Goal: Complete application form: Complete application form

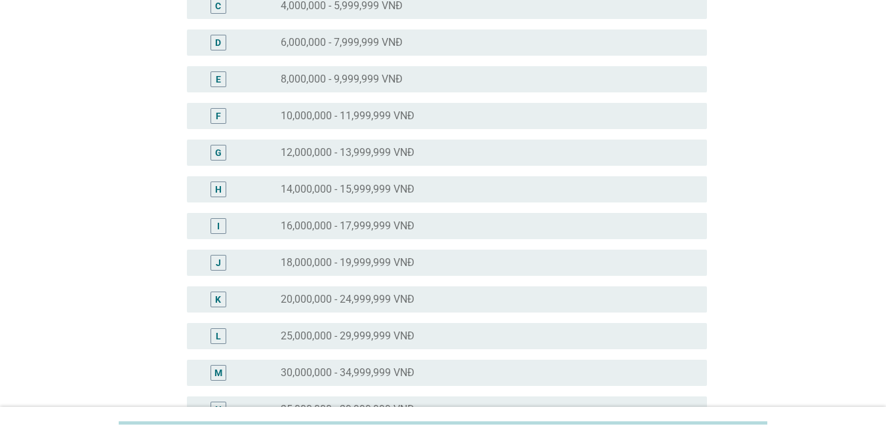
scroll to position [393, 0]
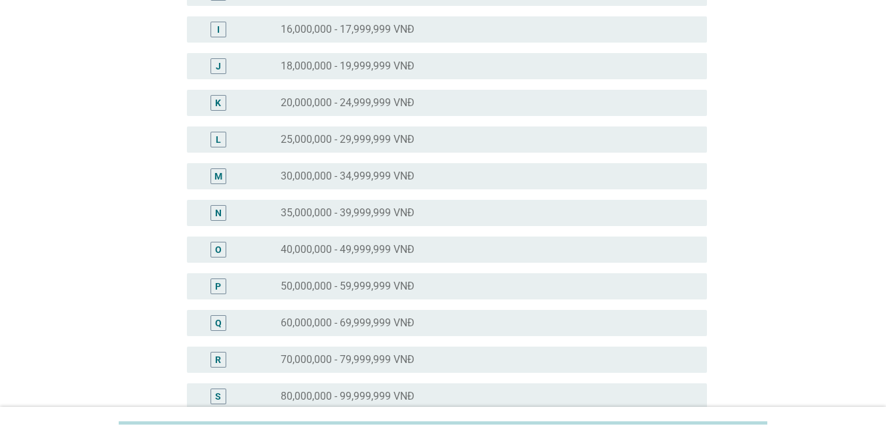
click at [217, 212] on div "N" at bounding box center [218, 213] width 7 height 14
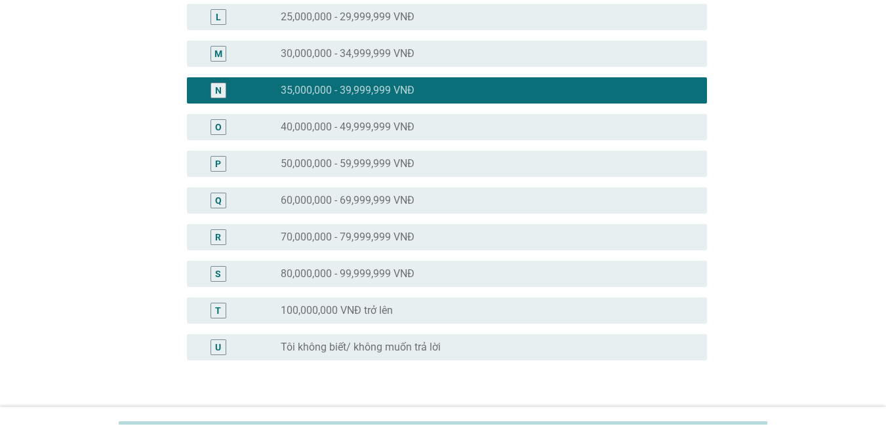
scroll to position [606, 0]
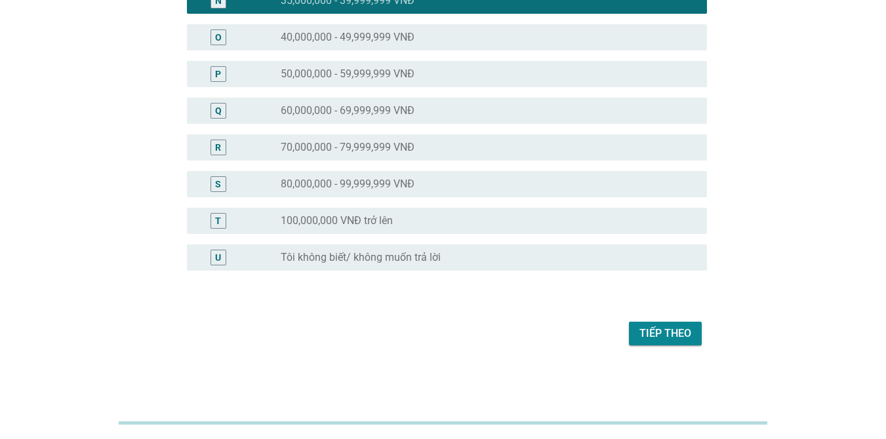
click at [677, 330] on div "Tiếp theo" at bounding box center [665, 334] width 52 height 16
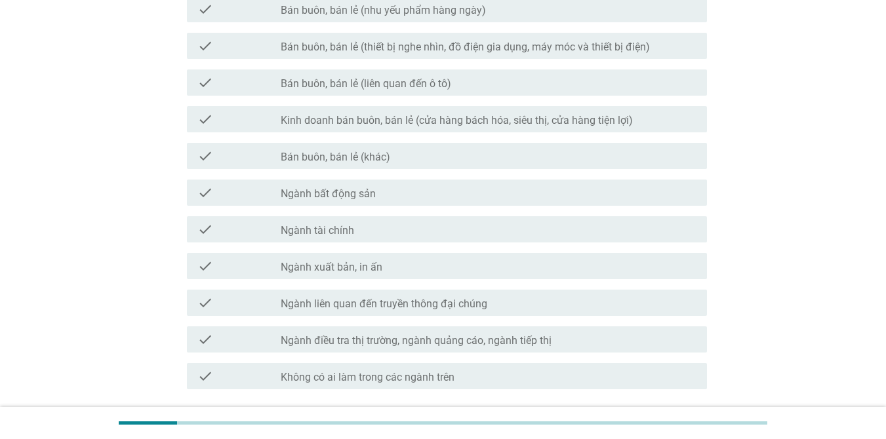
scroll to position [633, 0]
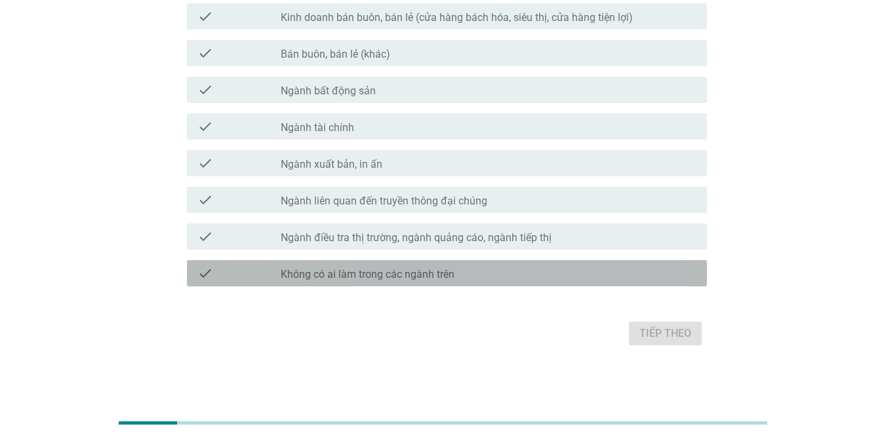
click at [351, 279] on label "Không có ai làm trong các ngành trên" at bounding box center [368, 274] width 174 height 13
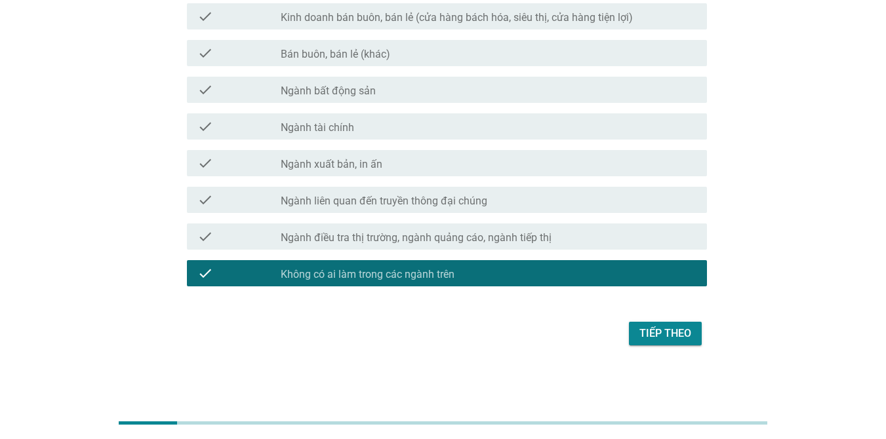
click at [675, 327] on div "Tiếp theo" at bounding box center [665, 334] width 52 height 16
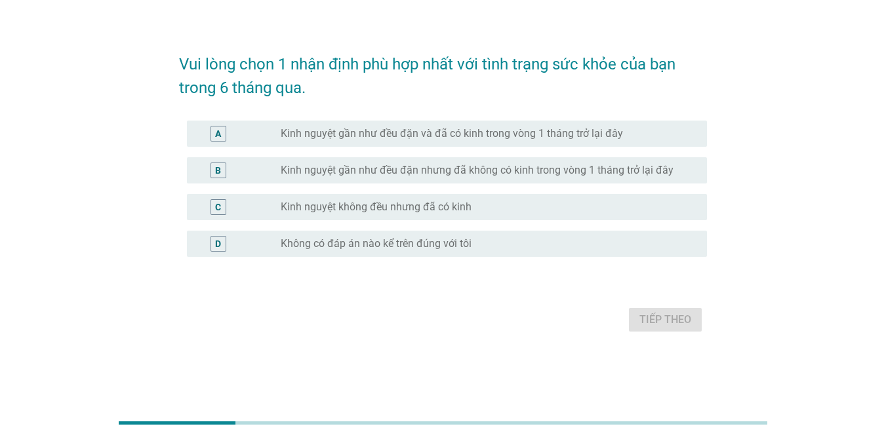
scroll to position [0, 0]
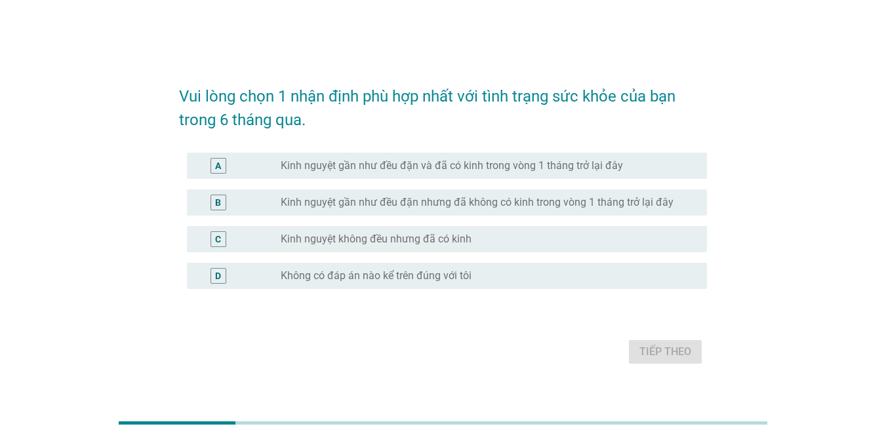
click at [349, 170] on label "Kinh nguyệt gần như đều đặn và đã có kinh trong vòng 1 tháng trở lại đây" at bounding box center [452, 165] width 342 height 13
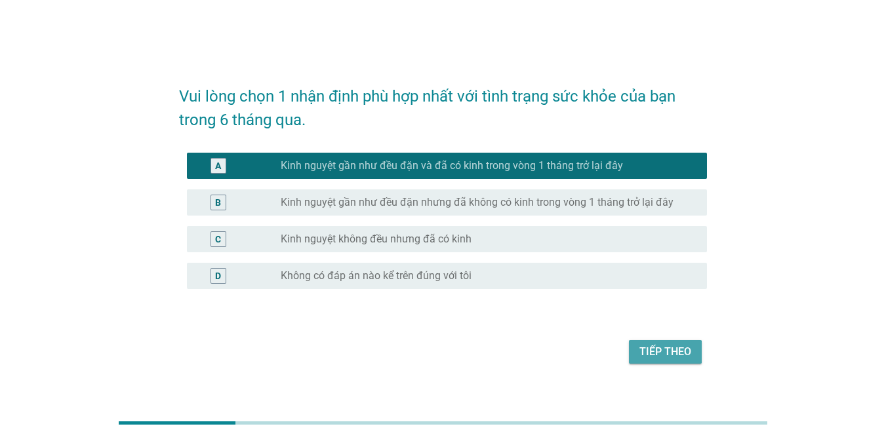
click at [659, 355] on div "Tiếp theo" at bounding box center [665, 352] width 52 height 16
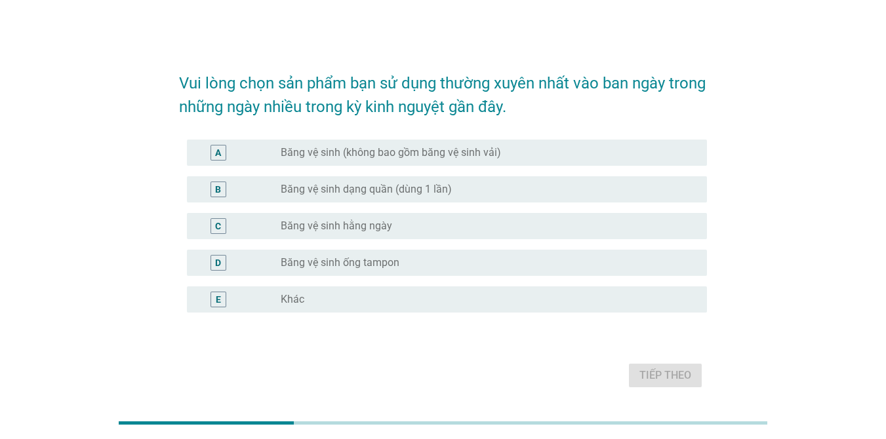
click at [344, 224] on label "Băng vệ sinh hằng ngày" at bounding box center [336, 226] width 111 height 13
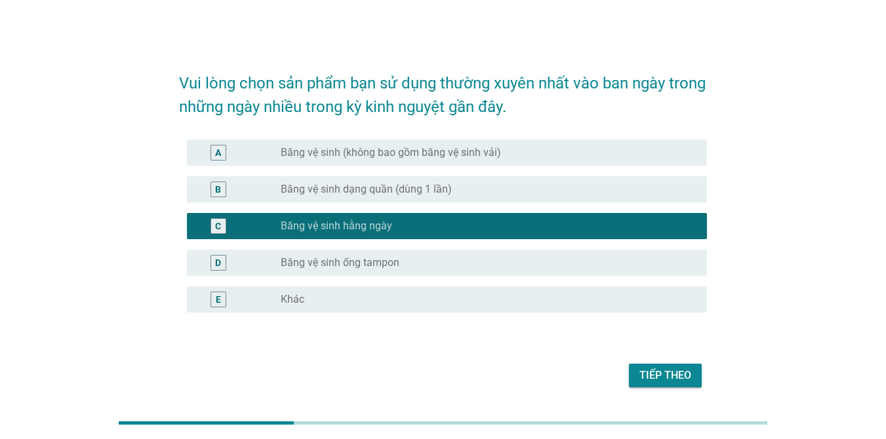
click at [362, 149] on label "Băng vệ sinh (không bao gồm băng vệ sinh vải)" at bounding box center [391, 152] width 220 height 13
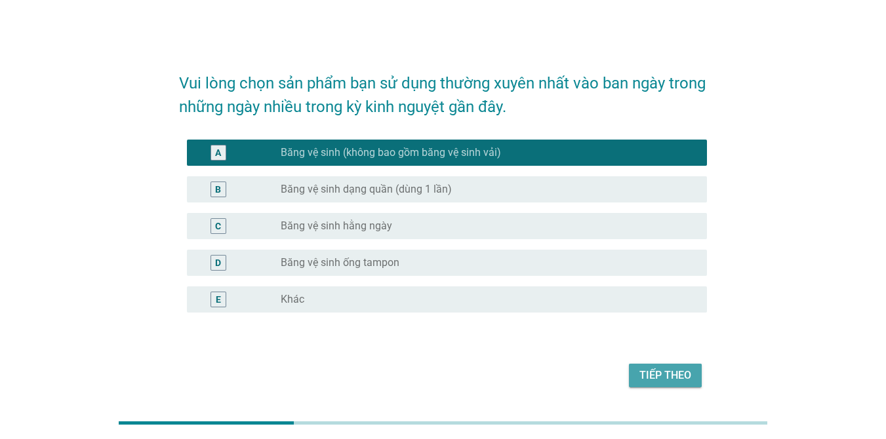
click at [669, 368] on div "Tiếp theo" at bounding box center [665, 376] width 52 height 16
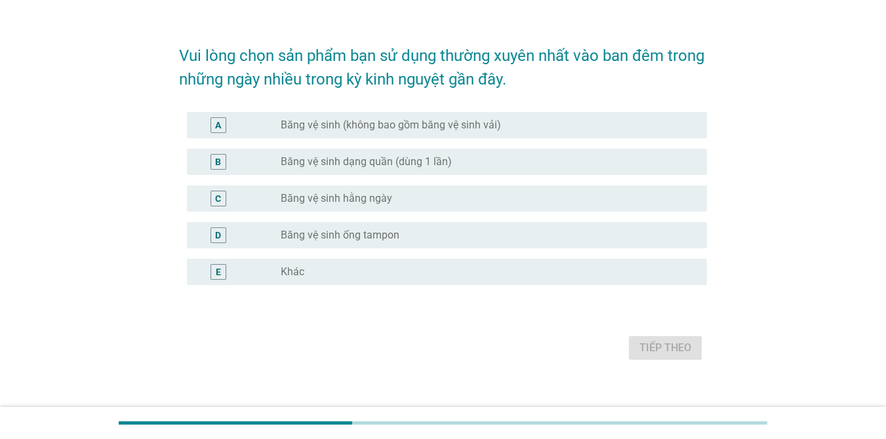
scroll to position [42, 0]
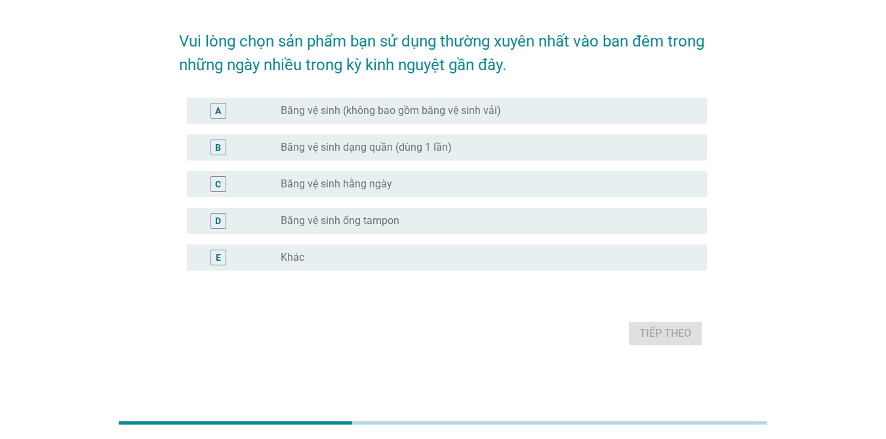
click at [223, 115] on div "A" at bounding box center [218, 111] width 16 height 16
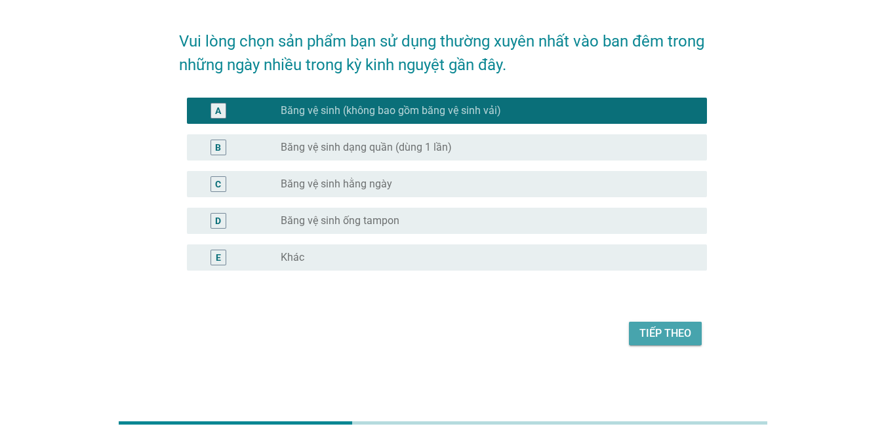
click at [673, 332] on div "Tiếp theo" at bounding box center [665, 334] width 52 height 16
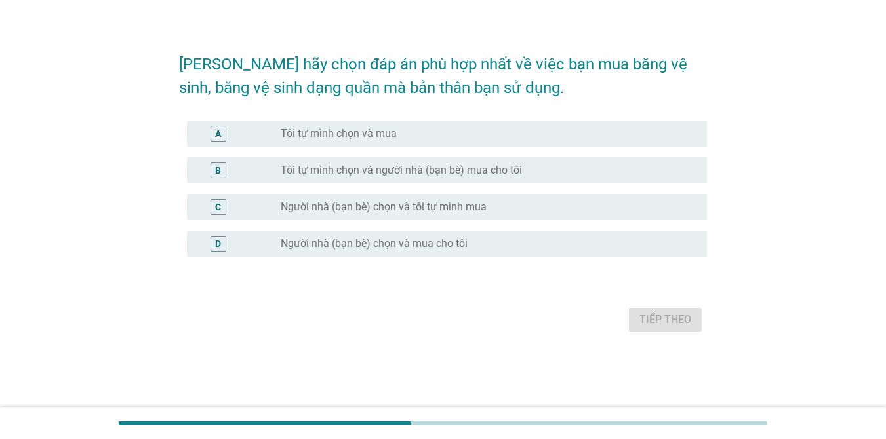
scroll to position [0, 0]
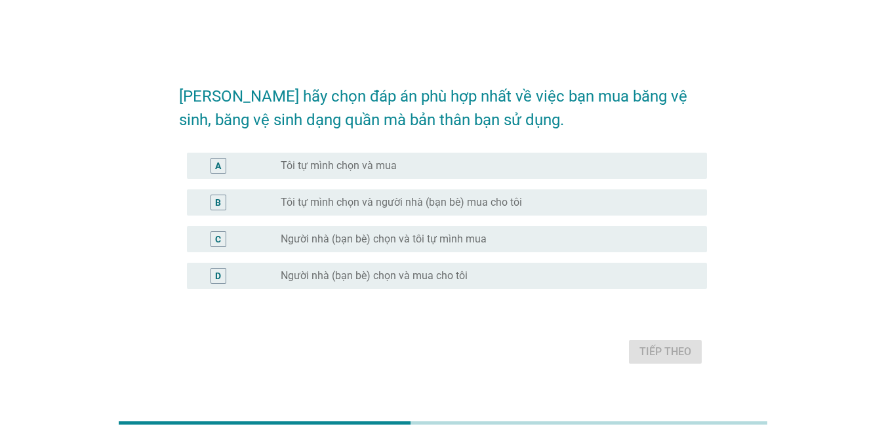
click at [315, 170] on label "Tôi tự mình chọn và mua" at bounding box center [339, 165] width 116 height 13
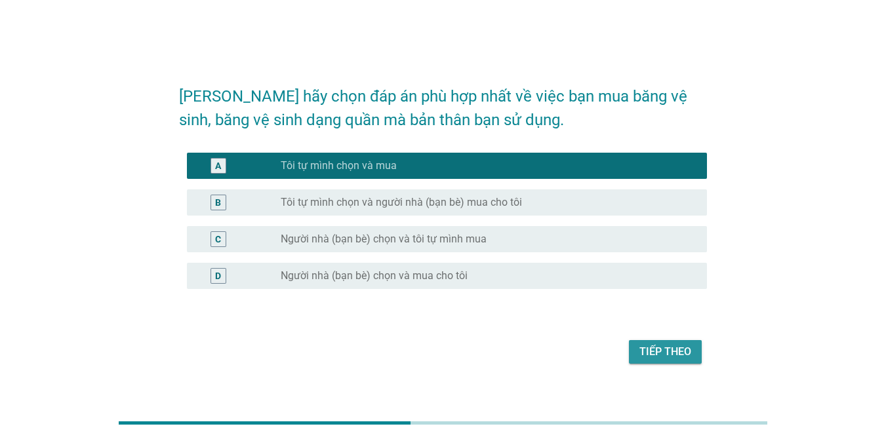
drag, startPoint x: 665, startPoint y: 352, endPoint x: 262, endPoint y: 307, distance: 405.0
click at [648, 357] on div "Tiếp theo" at bounding box center [665, 352] width 52 height 16
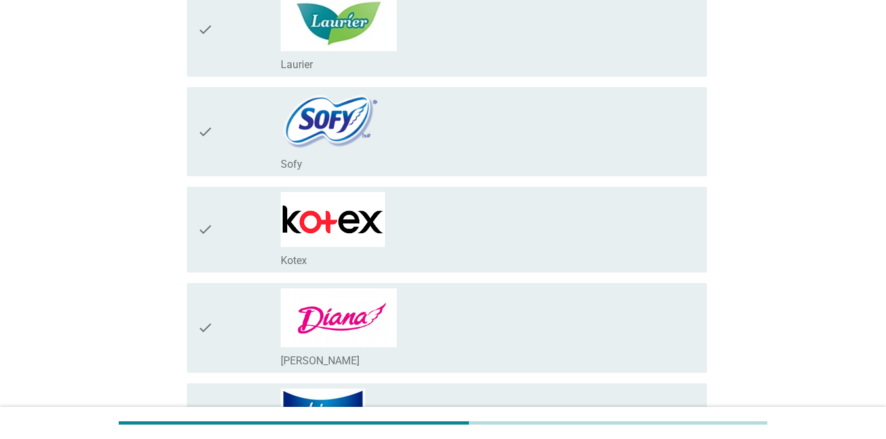
scroll to position [197, 0]
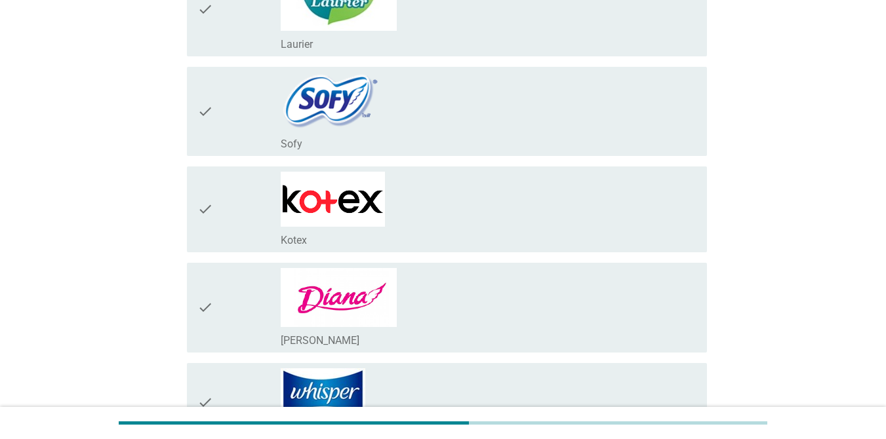
click at [302, 235] on label "Kotex" at bounding box center [294, 240] width 26 height 13
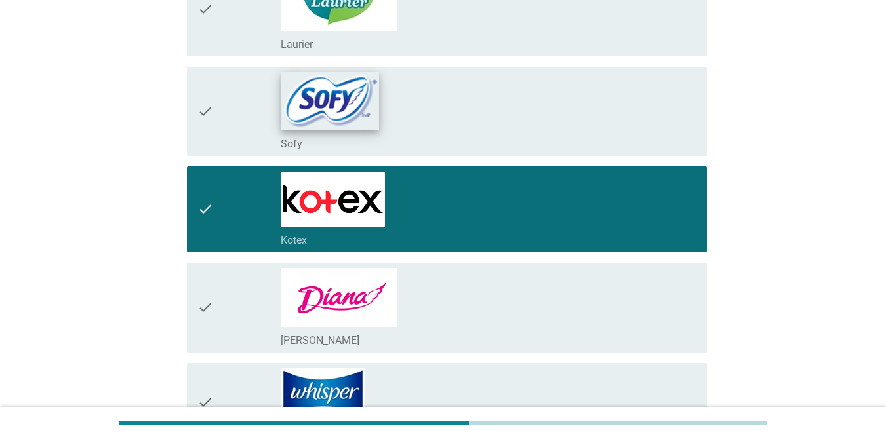
click at [325, 75] on img at bounding box center [330, 101] width 98 height 58
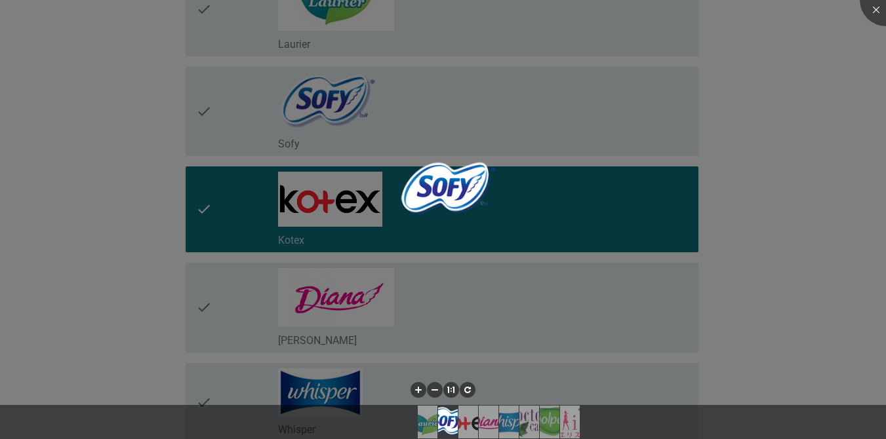
click at [384, 298] on div at bounding box center [443, 219] width 886 height 439
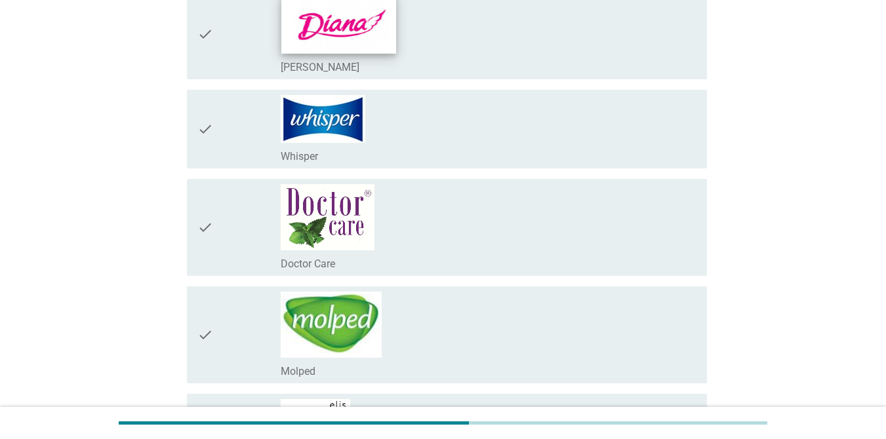
scroll to position [590, 0]
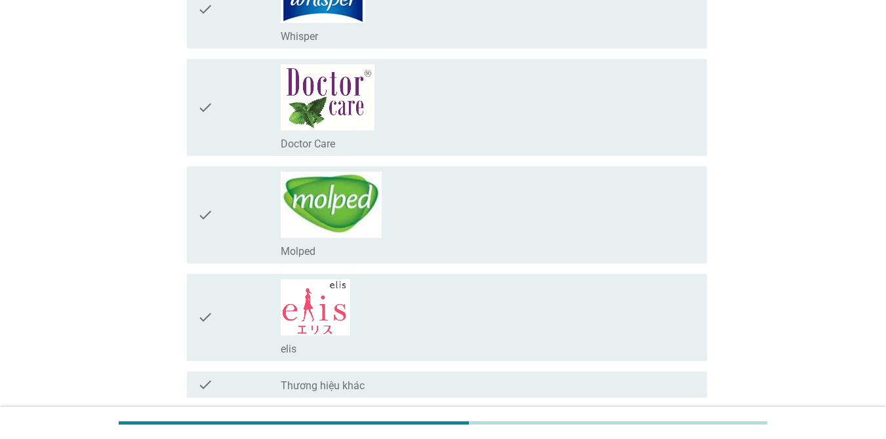
click at [427, 125] on div "check_box_outline_blank Doctor Care" at bounding box center [489, 107] width 416 height 87
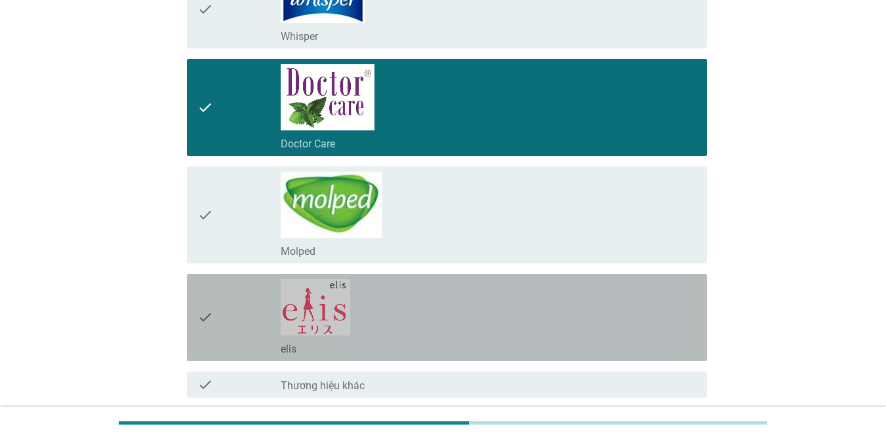
click at [395, 300] on div "check_box_outline_blank elis" at bounding box center [489, 317] width 416 height 77
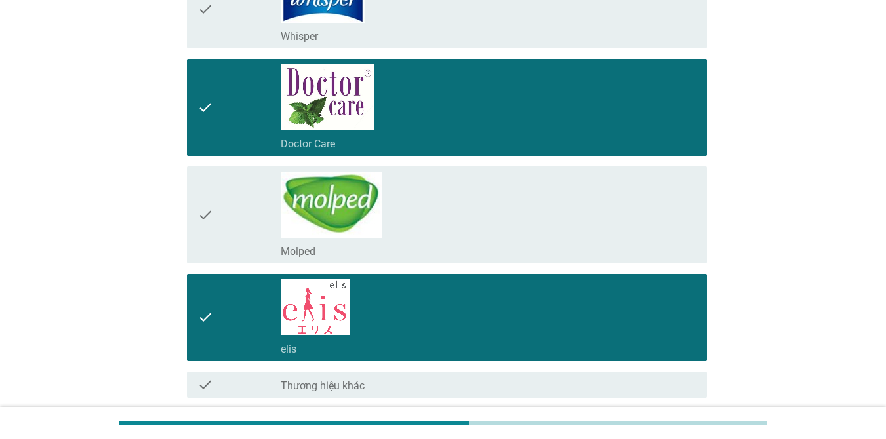
scroll to position [702, 0]
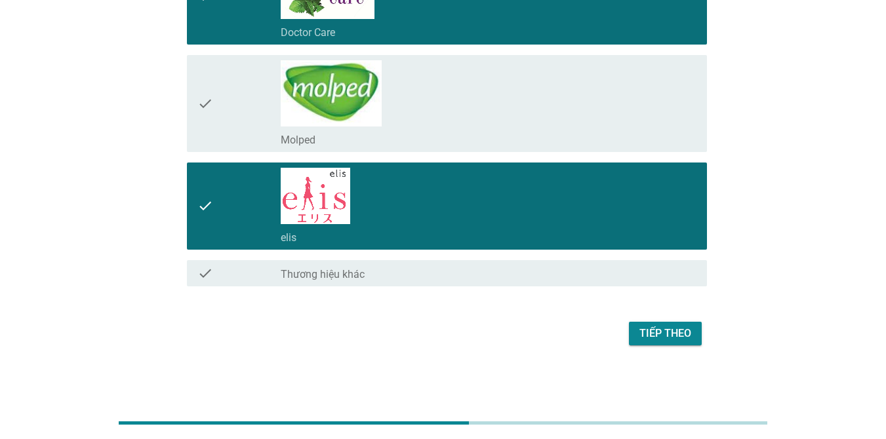
click at [651, 335] on div "Tiếp theo" at bounding box center [665, 334] width 52 height 16
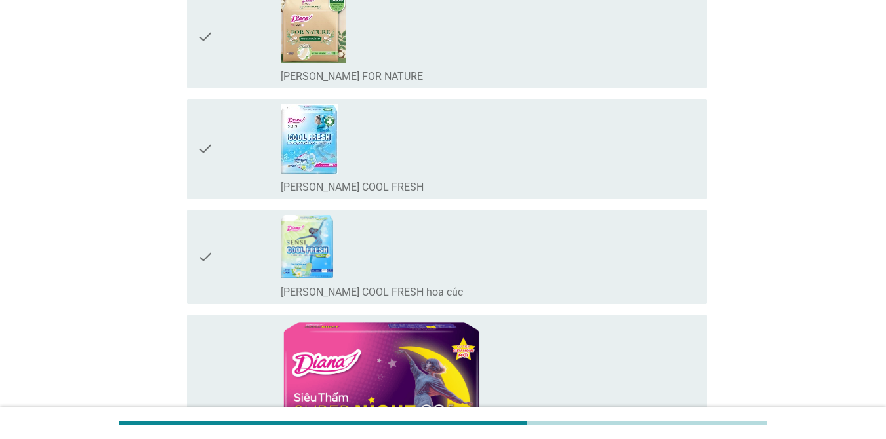
scroll to position [0, 0]
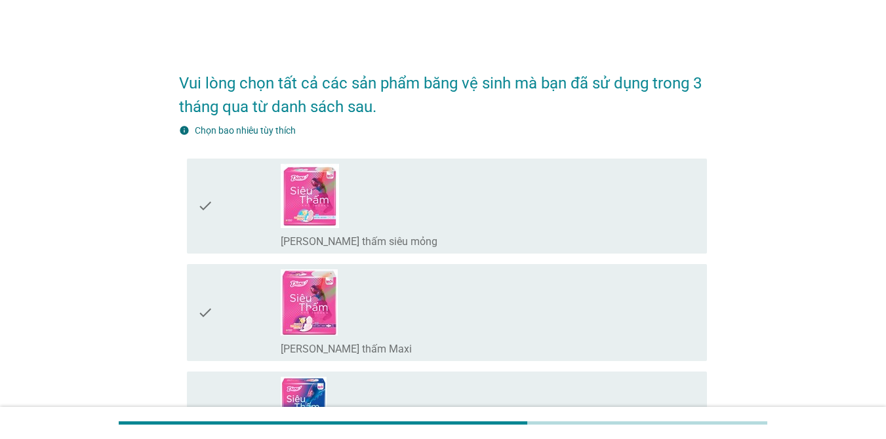
click at [464, 205] on div "check_box_outline_blank [PERSON_NAME] thấm siêu mỏng" at bounding box center [489, 206] width 416 height 85
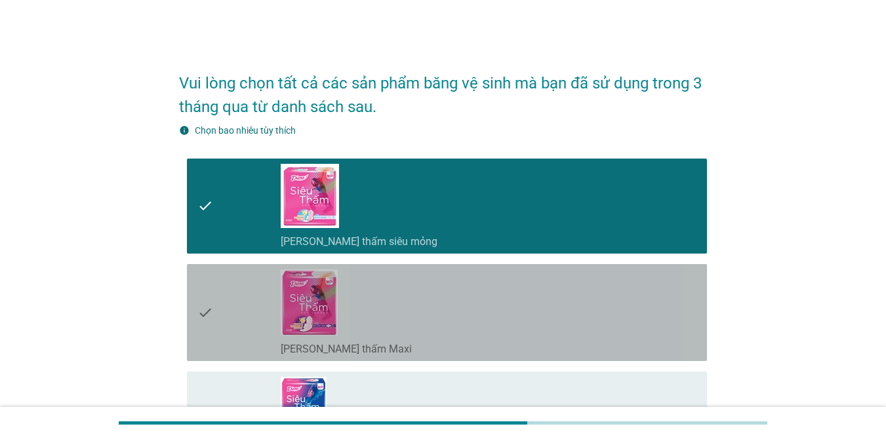
click at [439, 320] on div "check_box_outline_blank [PERSON_NAME] thấm Maxi" at bounding box center [489, 312] width 416 height 87
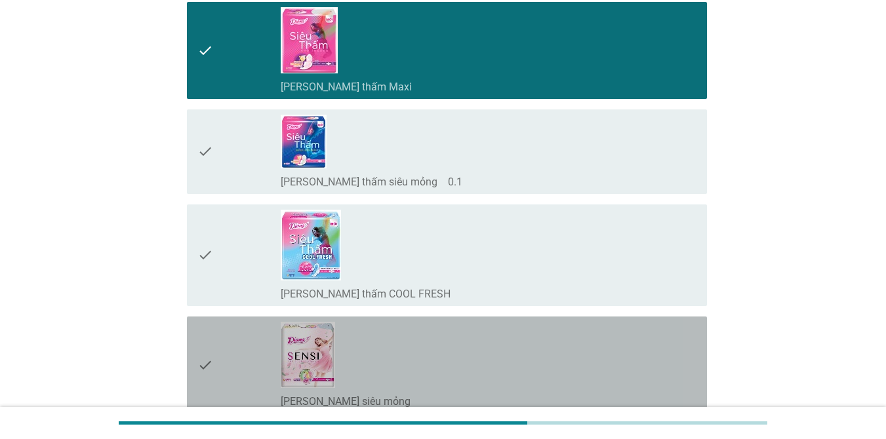
click at [438, 320] on div "check check_box_outline_blank [PERSON_NAME] SENSI siêu mỏng" at bounding box center [447, 365] width 520 height 97
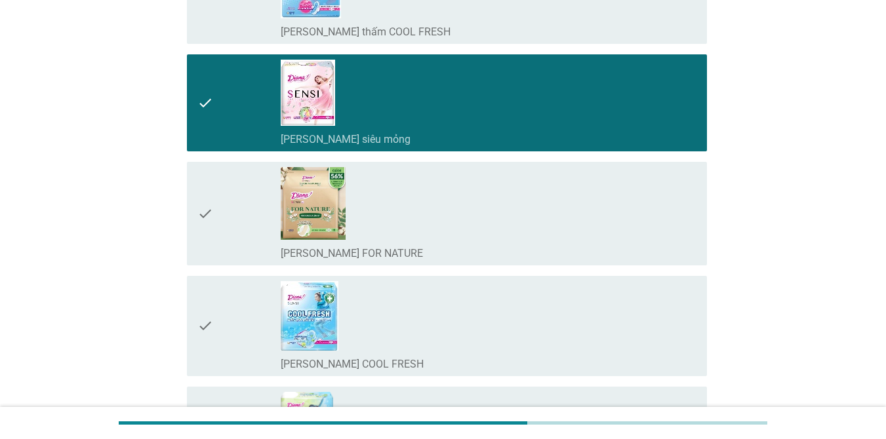
click at [437, 300] on div "check_box_outline_blank [PERSON_NAME] SENSI COOL FRESH" at bounding box center [489, 326] width 416 height 90
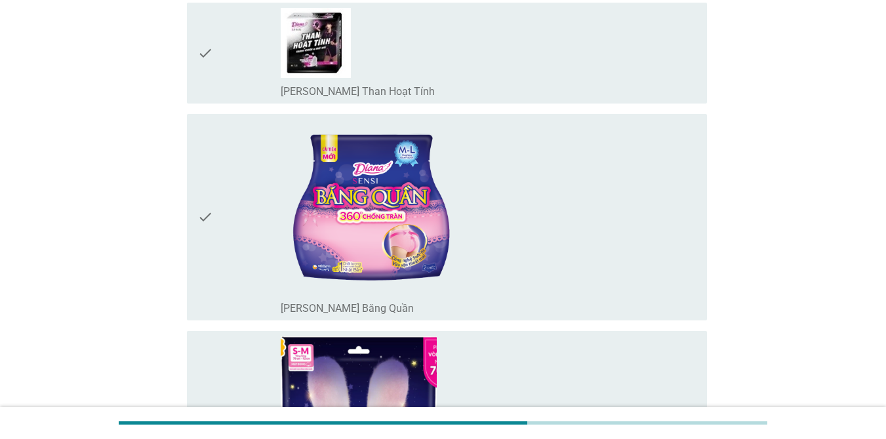
click at [547, 220] on div "check_box_outline_blank [PERSON_NAME] Băng Quần" at bounding box center [489, 217] width 416 height 196
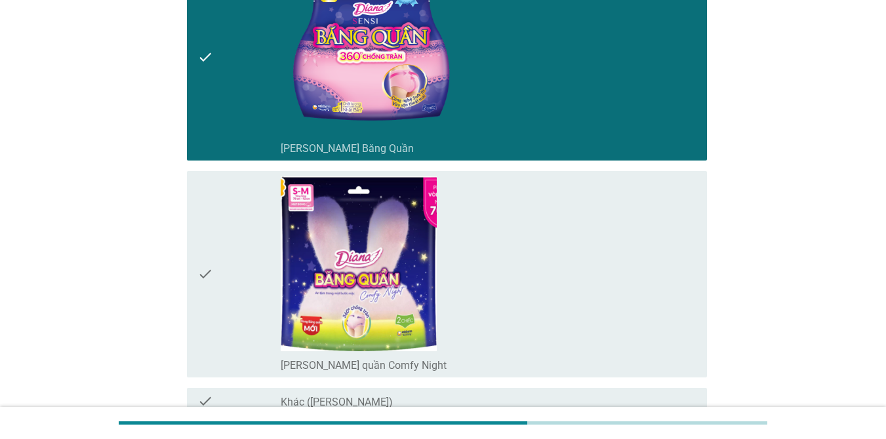
scroll to position [2032, 0]
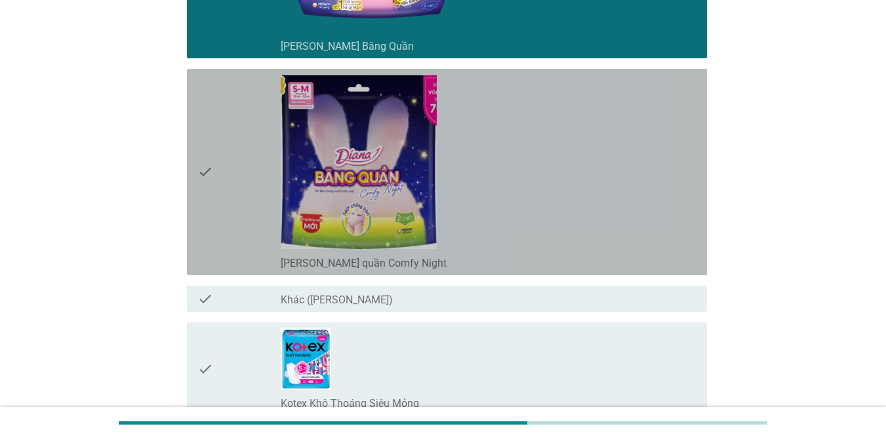
click at [515, 238] on div "check_box_outline_blank [PERSON_NAME] quần Comfy Night" at bounding box center [489, 172] width 416 height 196
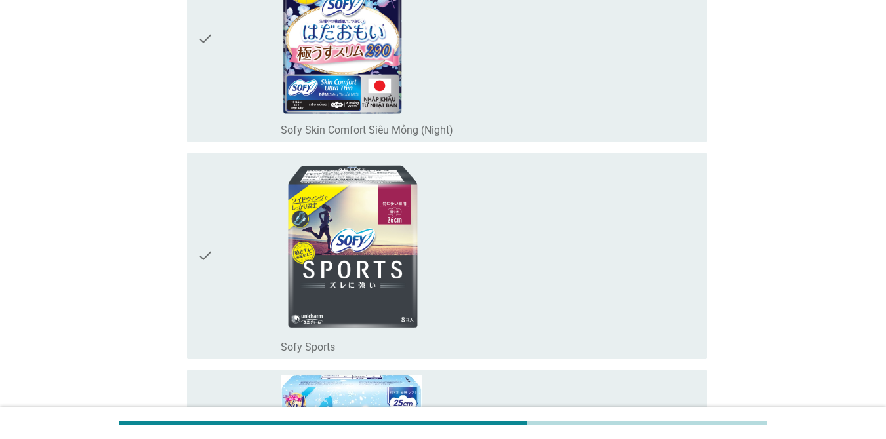
click at [555, 309] on div "check_box_outline_blank Sofy Sports" at bounding box center [489, 256] width 416 height 196
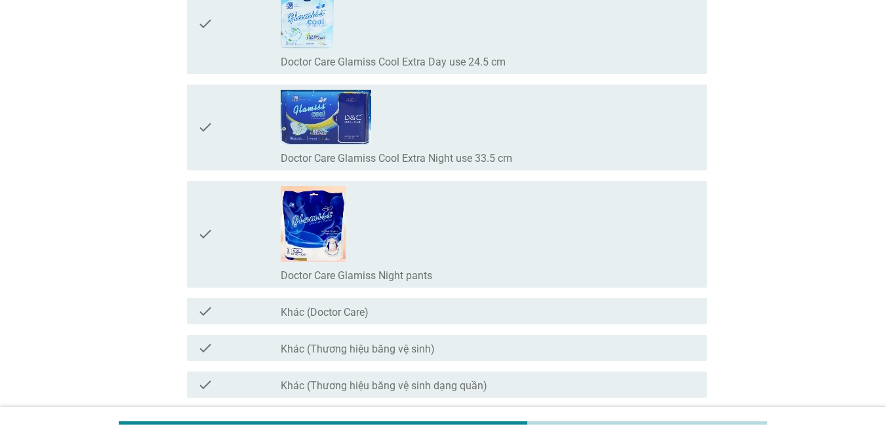
scroll to position [10661, 0]
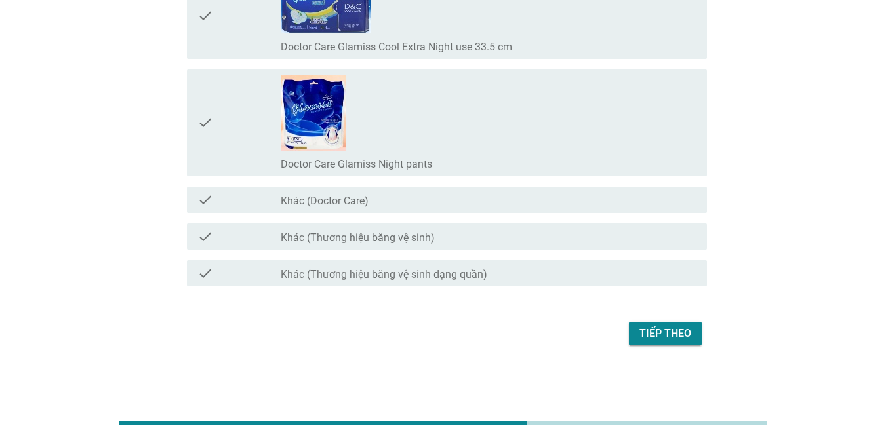
click at [658, 336] on div "Tiếp theo" at bounding box center [665, 334] width 52 height 16
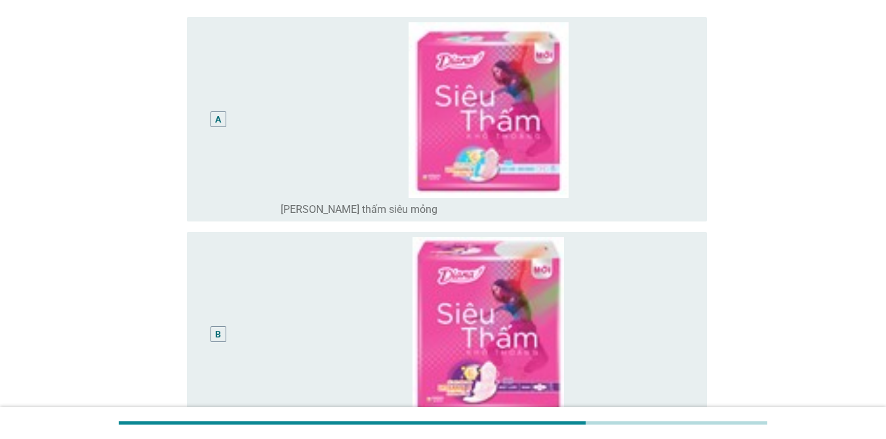
scroll to position [328, 0]
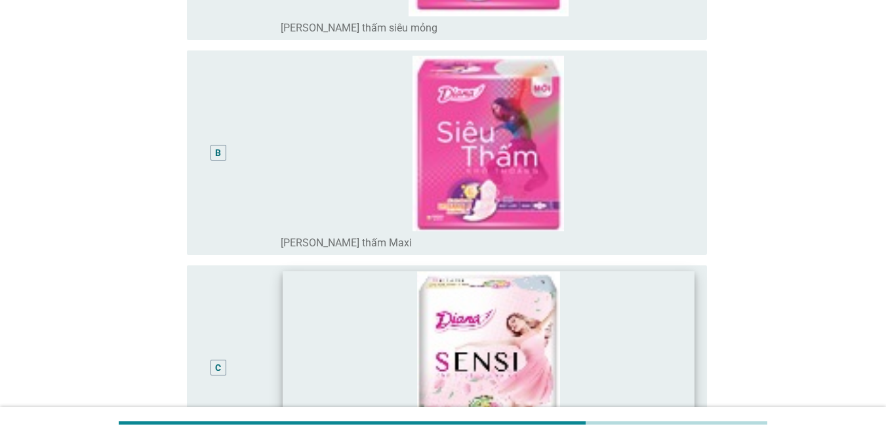
click at [304, 328] on img at bounding box center [489, 358] width 412 height 174
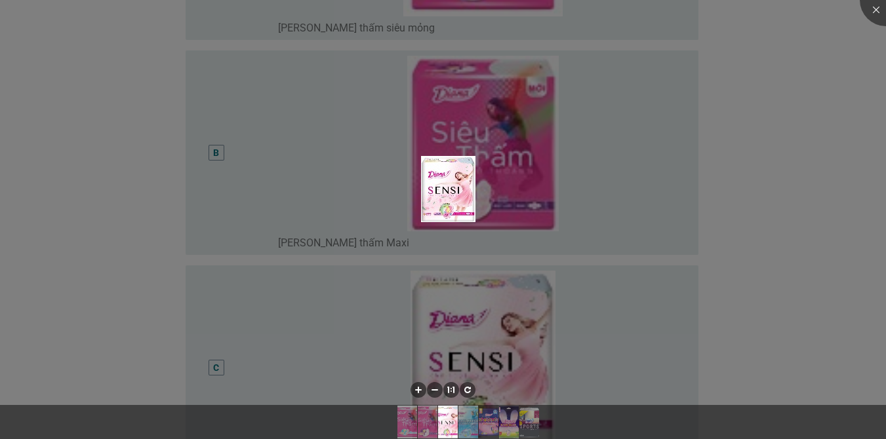
click at [292, 184] on div at bounding box center [443, 219] width 886 height 439
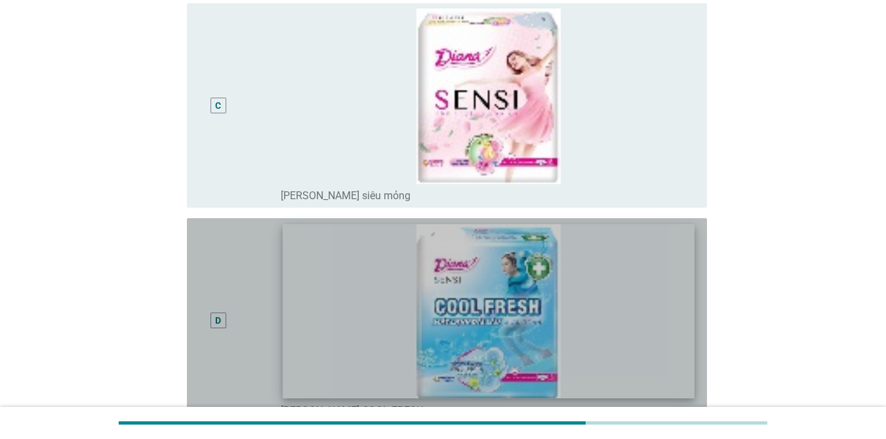
click at [340, 254] on img at bounding box center [489, 311] width 412 height 174
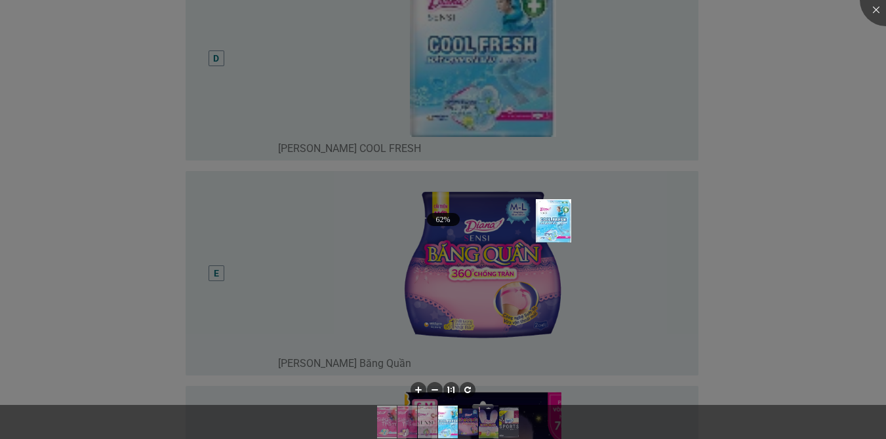
scroll to position [1355, 0]
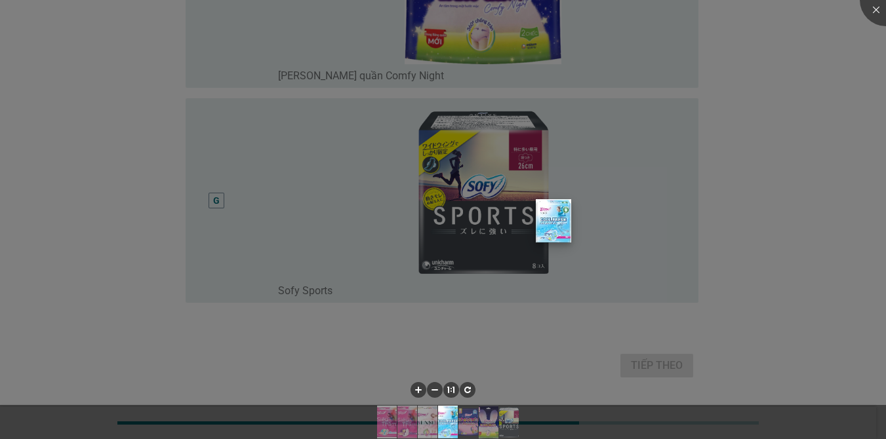
click at [554, 218] on img at bounding box center [554, 220] width 36 height 43
click at [549, 228] on img at bounding box center [554, 220] width 36 height 43
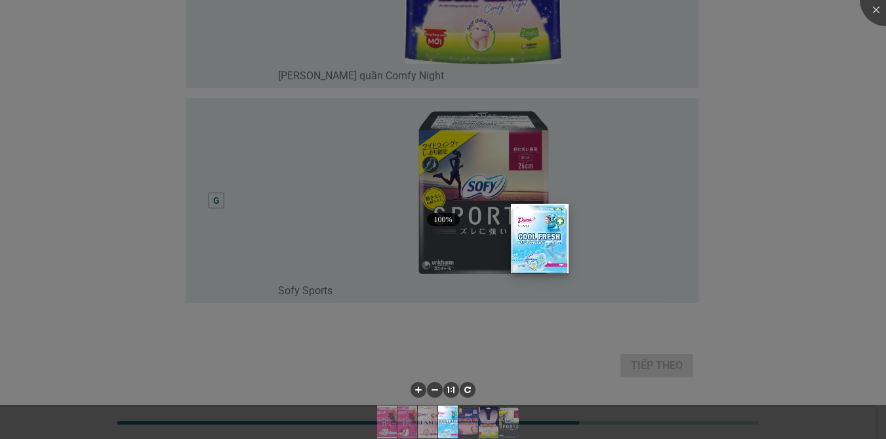
click at [542, 247] on img at bounding box center [540, 238] width 58 height 69
click at [631, 366] on div at bounding box center [443, 219] width 886 height 439
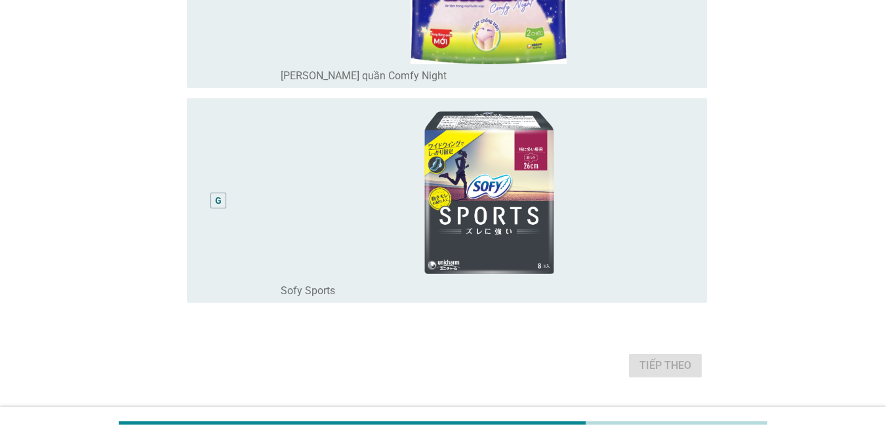
scroll to position [962, 0]
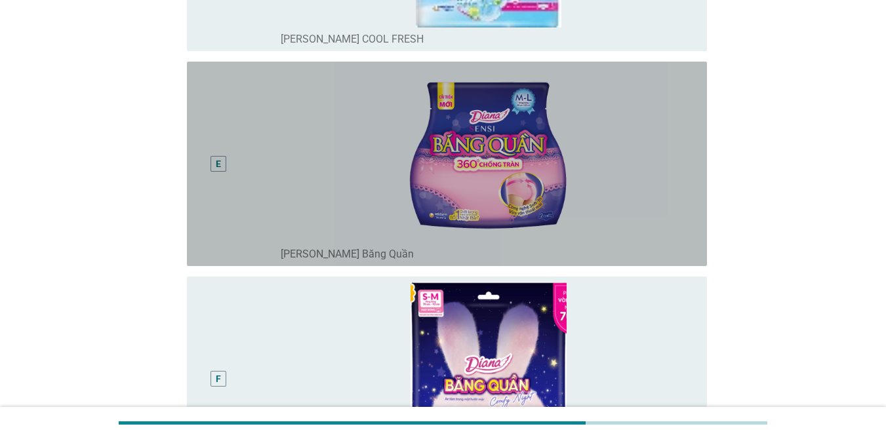
click at [221, 165] on div "E" at bounding box center [218, 164] width 16 height 16
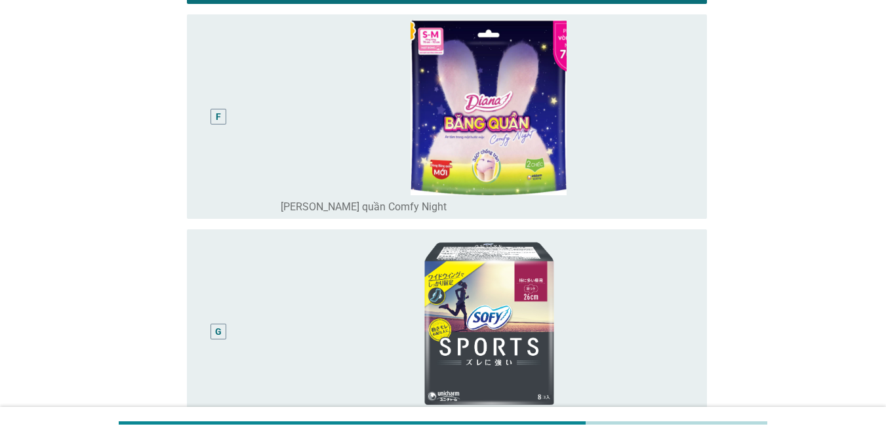
scroll to position [1387, 0]
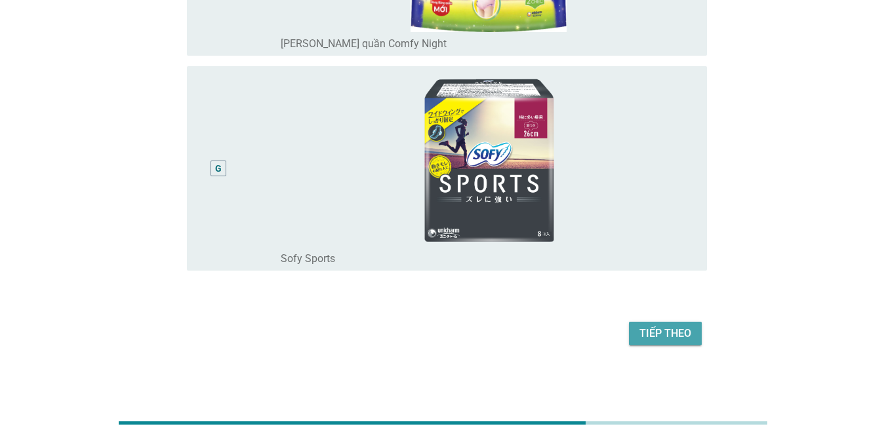
click at [673, 333] on div "Tiếp theo" at bounding box center [665, 334] width 52 height 16
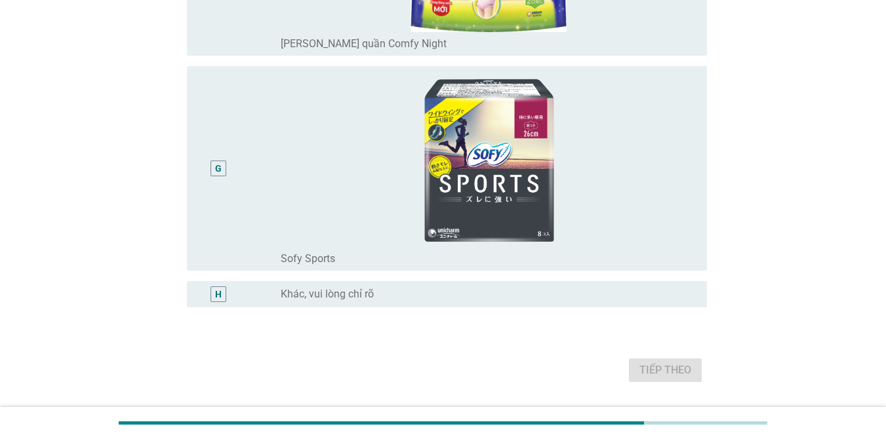
scroll to position [0, 0]
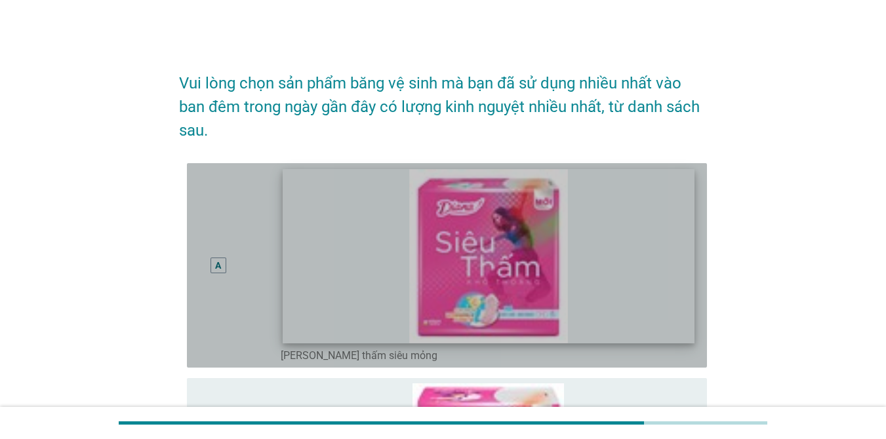
drag, startPoint x: 222, startPoint y: 263, endPoint x: 338, endPoint y: 269, distance: 116.2
click at [226, 264] on div "A" at bounding box center [218, 266] width 16 height 16
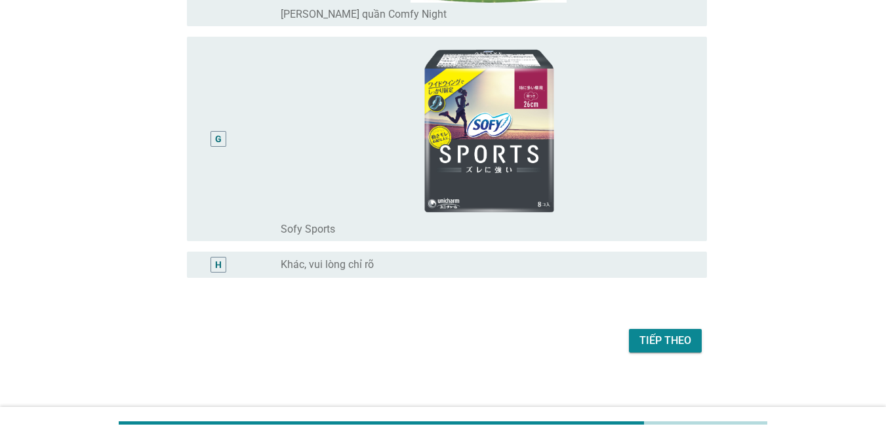
scroll to position [1424, 0]
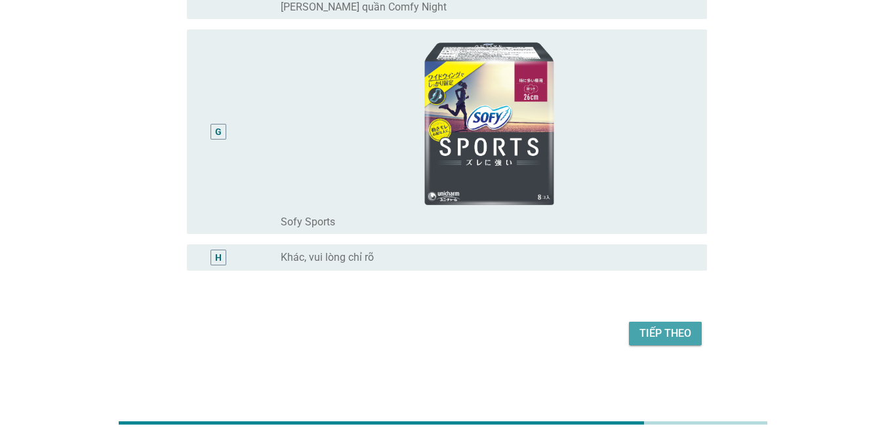
click at [671, 323] on button "Tiếp theo" at bounding box center [665, 334] width 73 height 24
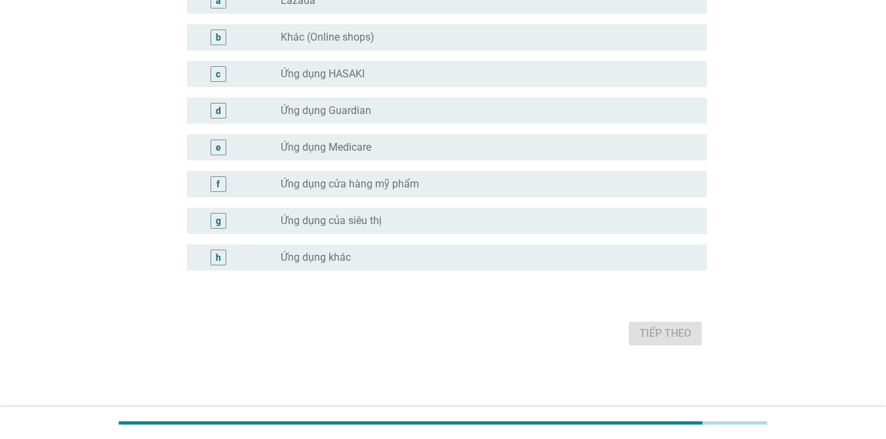
scroll to position [0, 0]
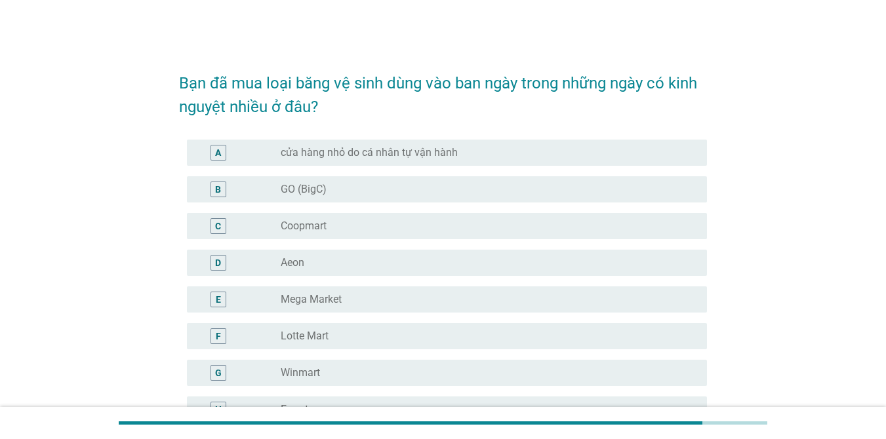
click at [275, 273] on div "D radio_button_unchecked Aeon" at bounding box center [447, 263] width 520 height 26
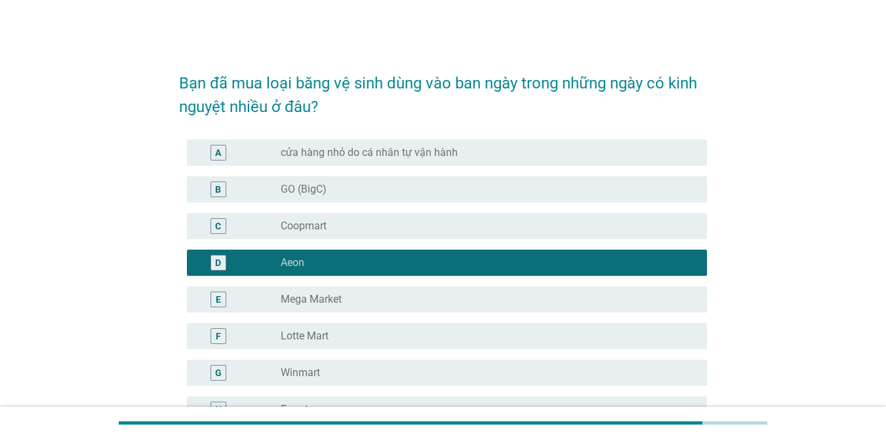
click at [322, 206] on div "B radio_button_unchecked GO (BigC)" at bounding box center [443, 189] width 528 height 37
click at [350, 190] on div "radio_button_unchecked GO (BigC)" at bounding box center [483, 189] width 405 height 13
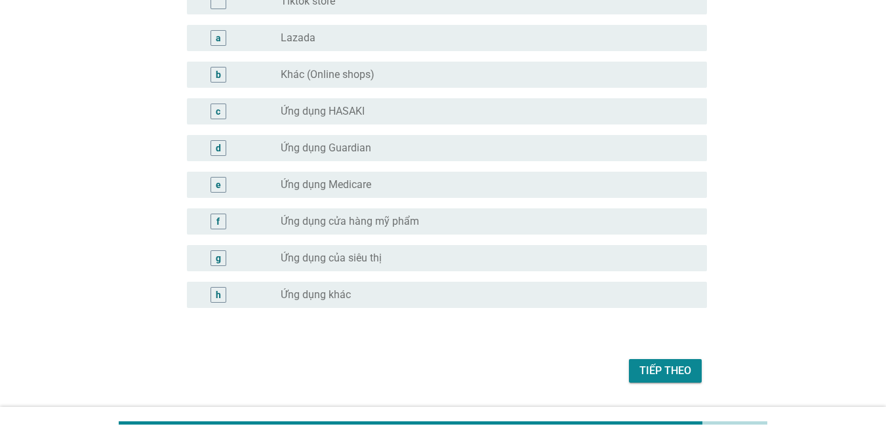
scroll to position [1327, 0]
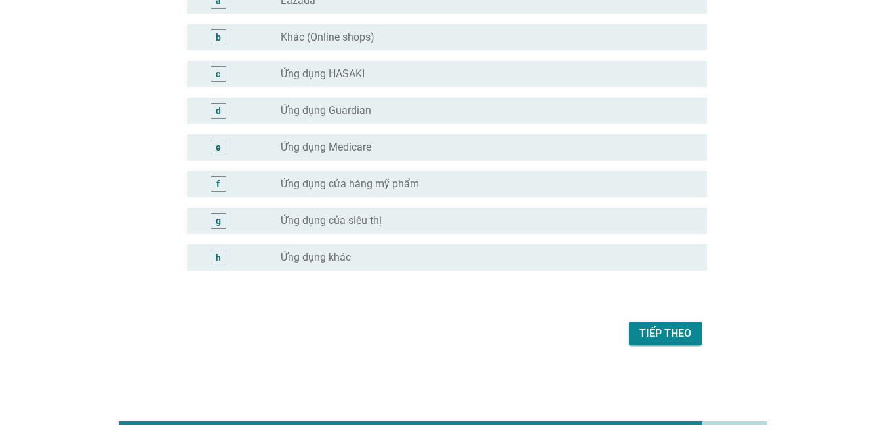
drag, startPoint x: 673, startPoint y: 332, endPoint x: 646, endPoint y: 344, distance: 29.4
click at [671, 332] on div "Tiếp theo" at bounding box center [665, 334] width 52 height 16
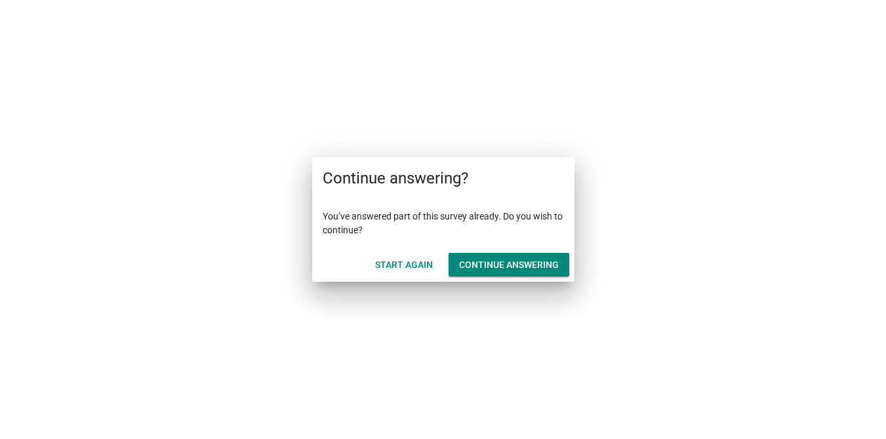
click at [412, 268] on div "Start Again" at bounding box center [404, 265] width 58 height 14
